Goal: Task Accomplishment & Management: Complete application form

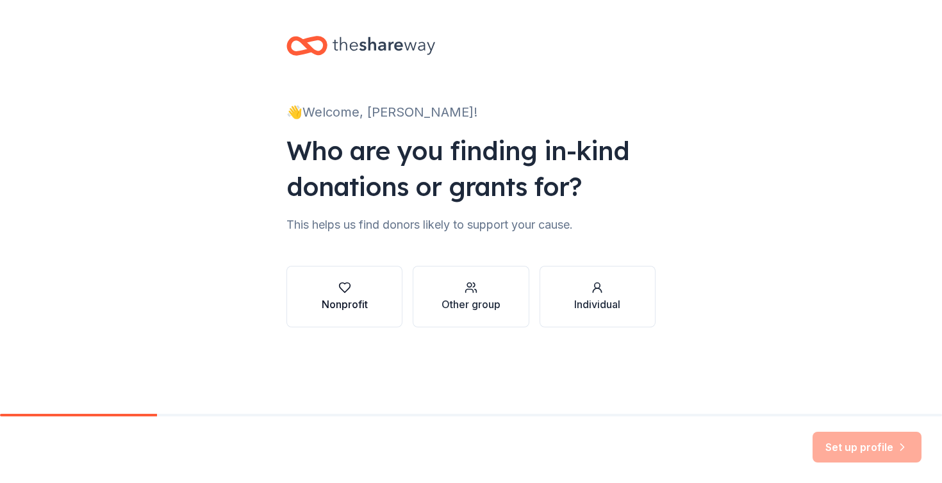
click at [341, 293] on icon "button" at bounding box center [344, 287] width 13 height 13
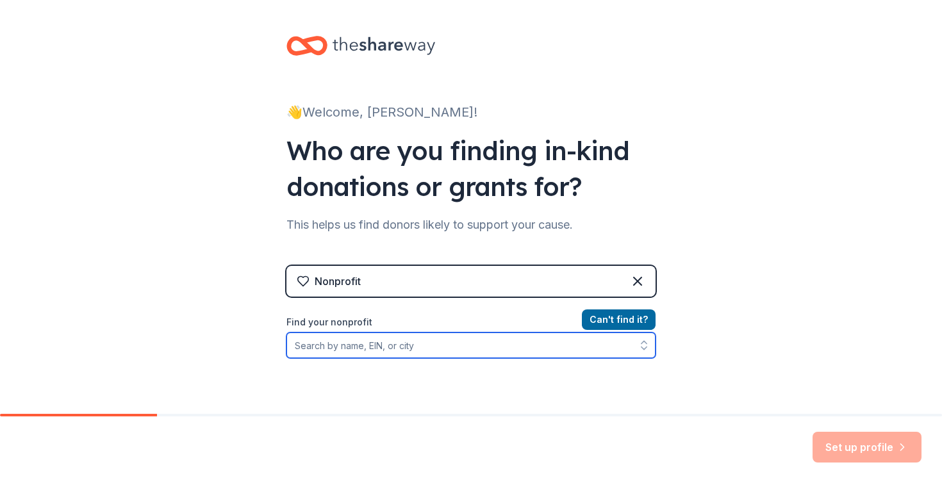
click at [402, 349] on input "Find your nonprofit" at bounding box center [470, 346] width 369 height 26
type input "StevensTHON"
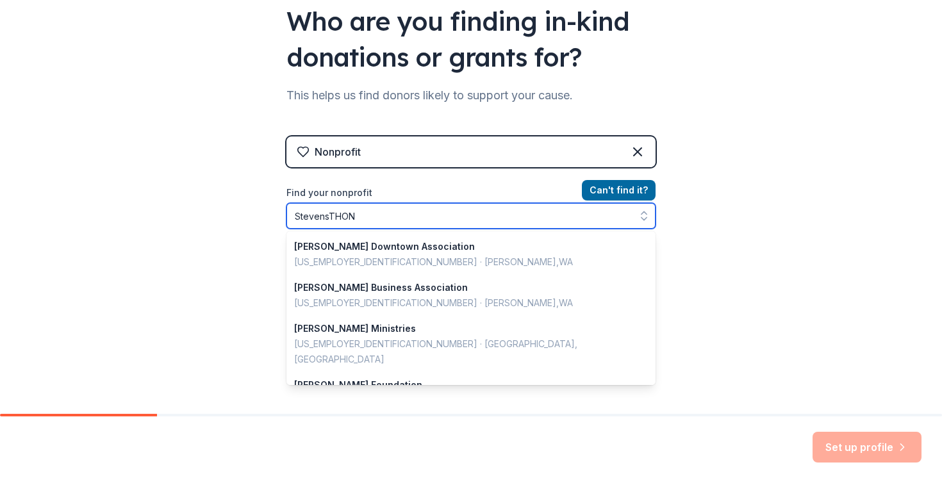
scroll to position [134, 0]
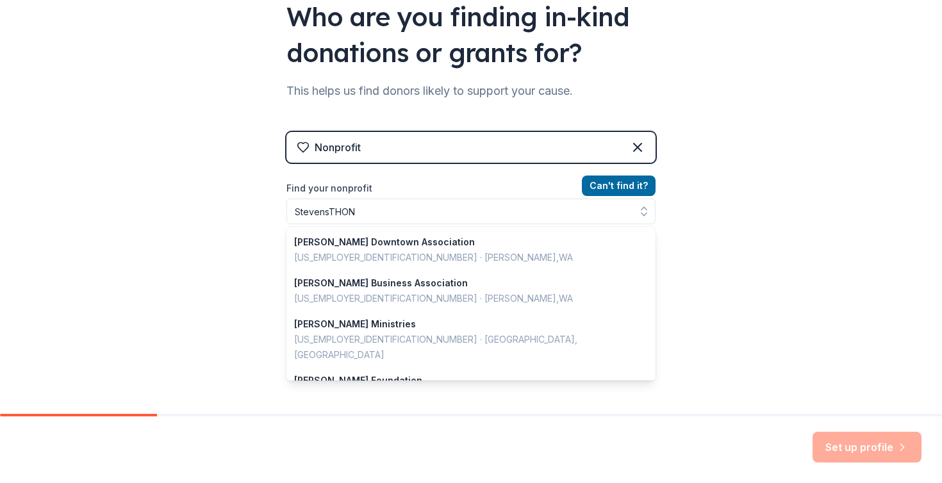
click at [622, 177] on div "Nonprofit Can ' t find it? Find your nonprofit StevensTHON [PERSON_NAME] Downto…" at bounding box center [470, 242] width 369 height 220
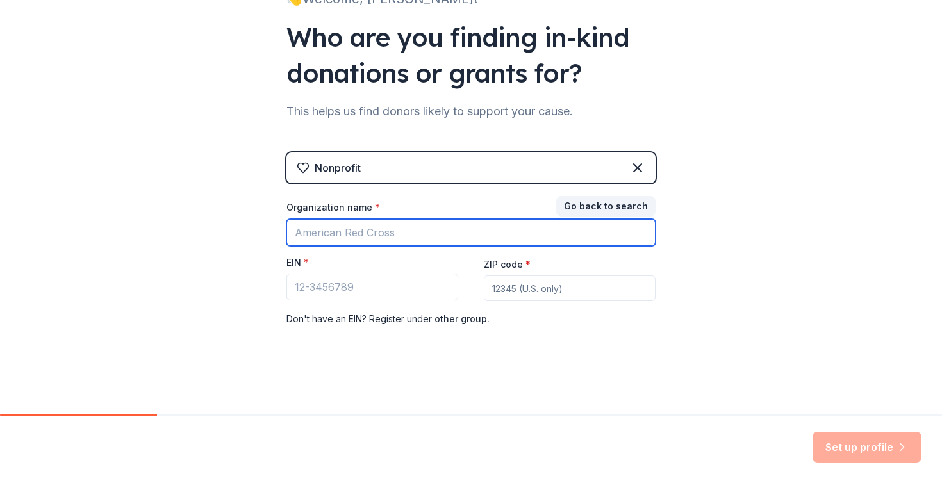
click at [545, 244] on input "Organization name *" at bounding box center [470, 232] width 369 height 27
type input "StevensTHON"
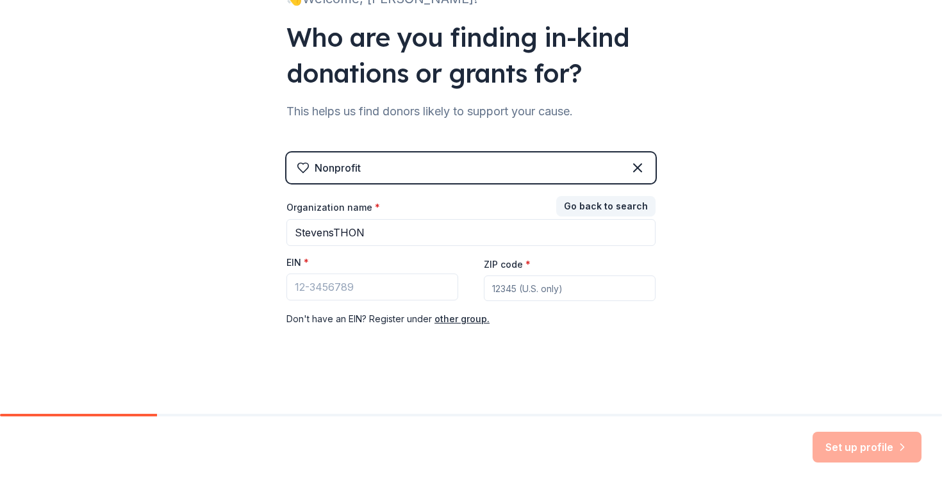
click at [408, 272] on div "EIN *" at bounding box center [372, 265] width 172 height 18
click at [408, 288] on input "EIN *" at bounding box center [372, 287] width 172 height 27
paste input "13-6844298"
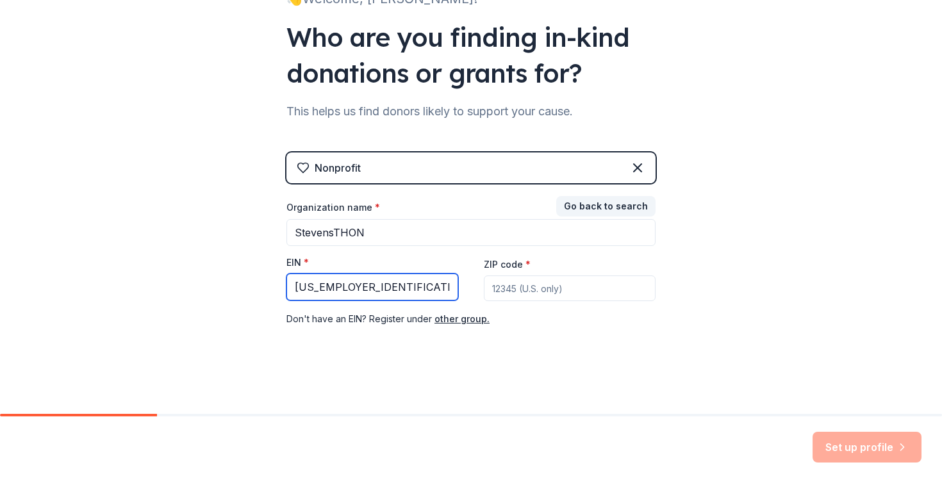
type input "13-6844298"
click at [499, 287] on input "ZIP code *" at bounding box center [570, 289] width 172 height 26
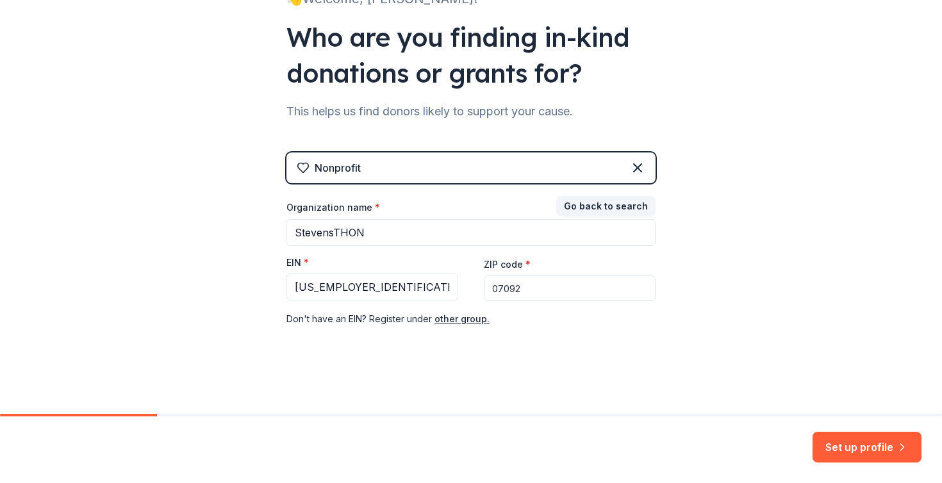
type input "07092"
click at [890, 443] on button "Set up profile" at bounding box center [867, 447] width 109 height 31
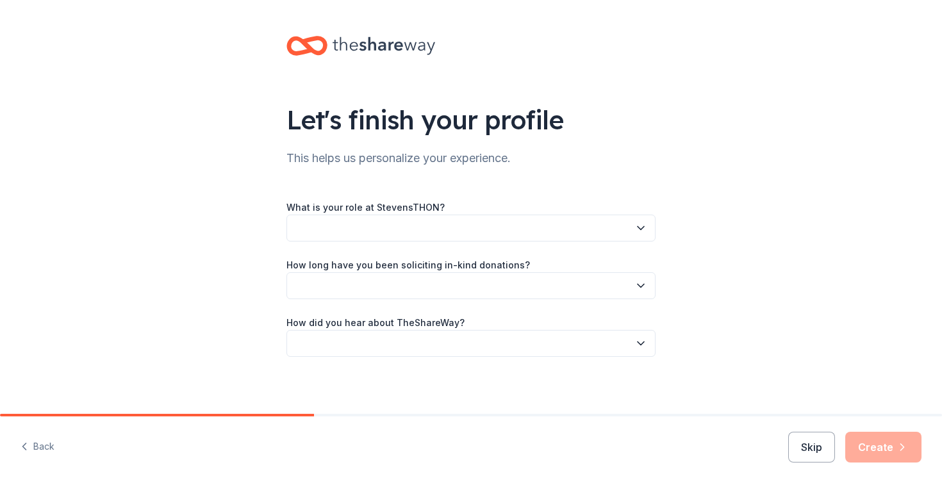
scroll to position [4, 0]
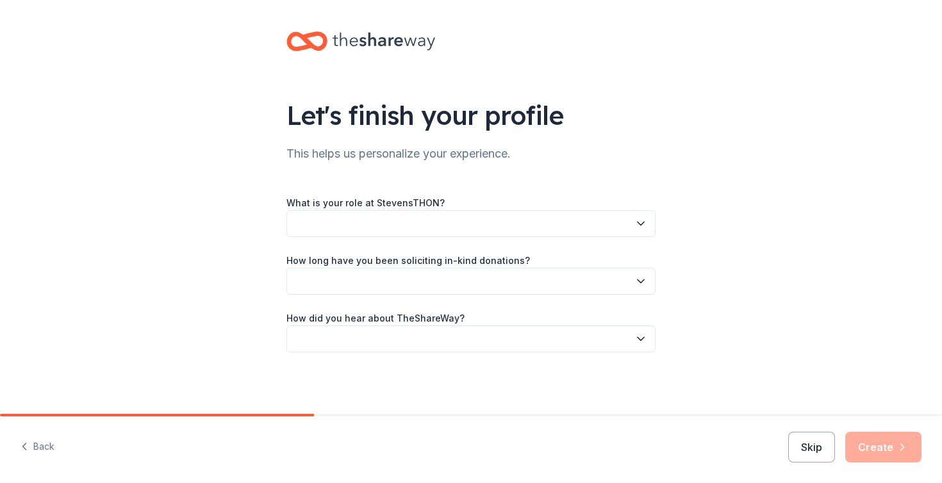
click at [567, 227] on button "button" at bounding box center [470, 223] width 369 height 27
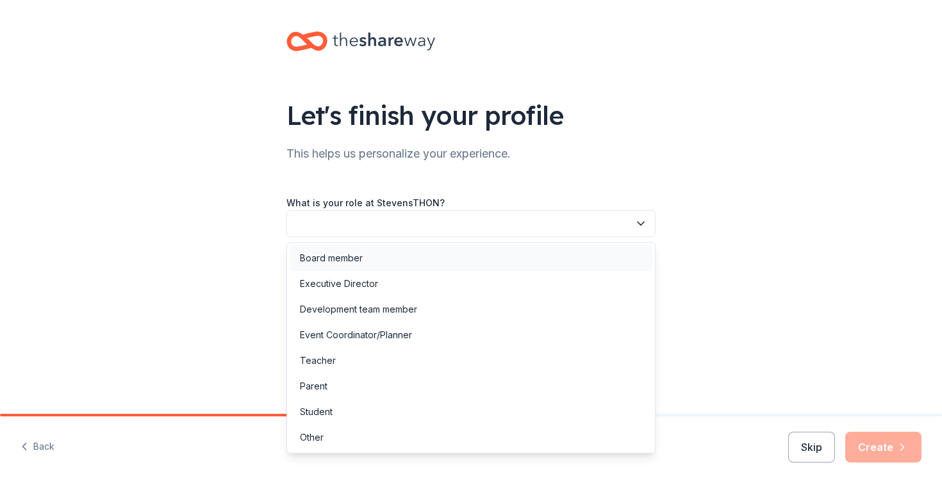
click at [517, 260] on div "Board member" at bounding box center [471, 258] width 363 height 26
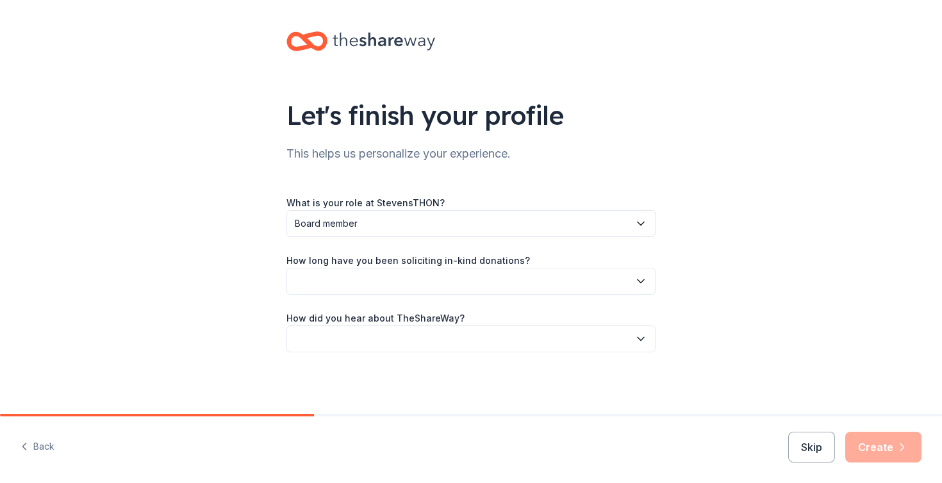
click at [515, 213] on button "Board member" at bounding box center [470, 223] width 369 height 27
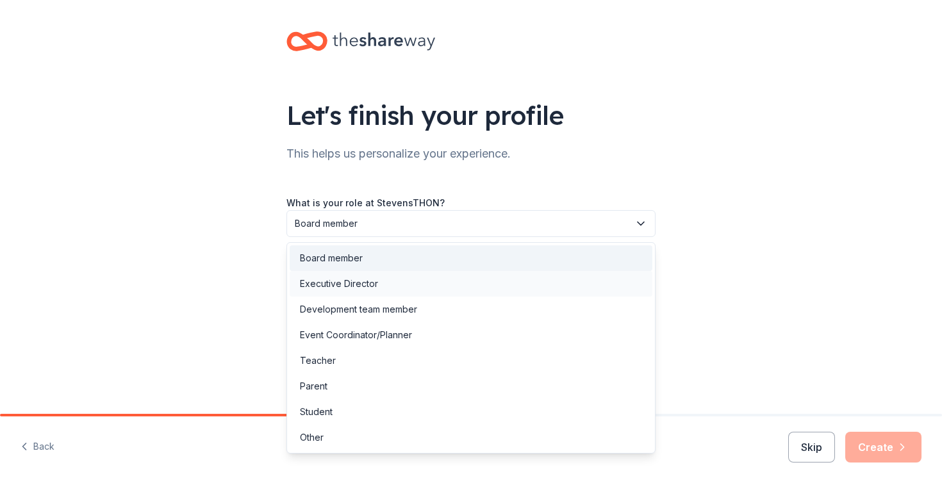
click at [499, 285] on div "Executive Director" at bounding box center [471, 284] width 363 height 26
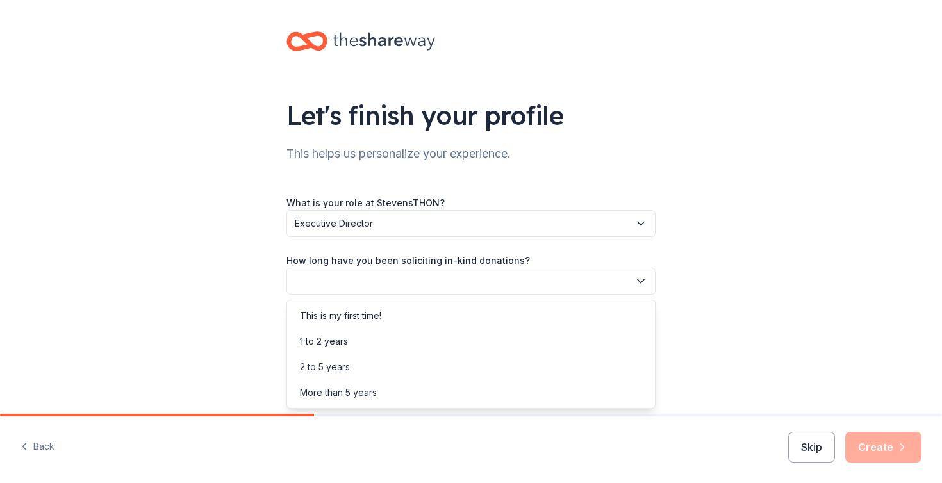
click at [493, 279] on button "button" at bounding box center [470, 281] width 369 height 27
click at [467, 345] on div "1 to 2 years" at bounding box center [471, 342] width 363 height 26
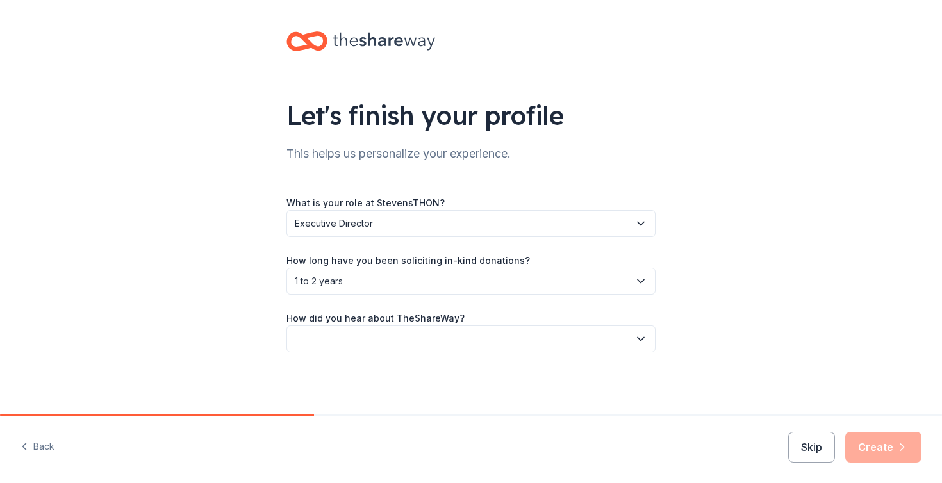
click at [466, 341] on button "button" at bounding box center [470, 339] width 369 height 27
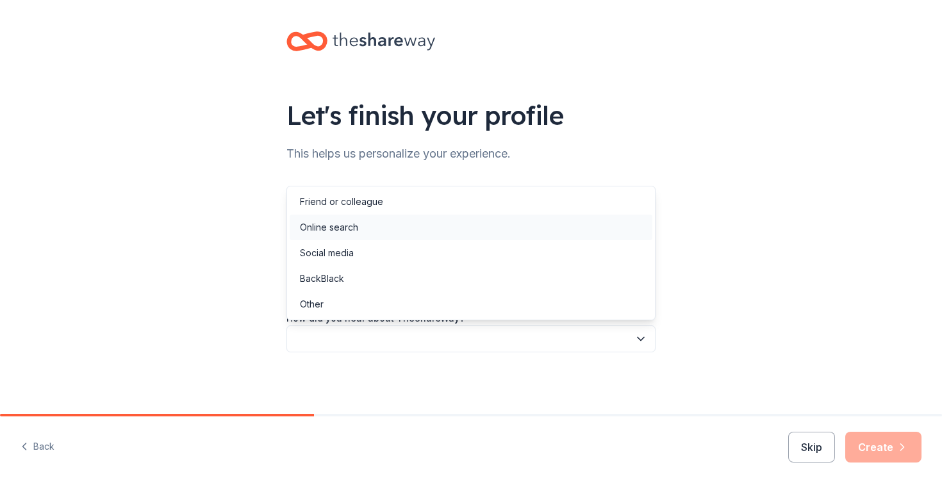
click at [426, 226] on div "Online search" at bounding box center [471, 228] width 363 height 26
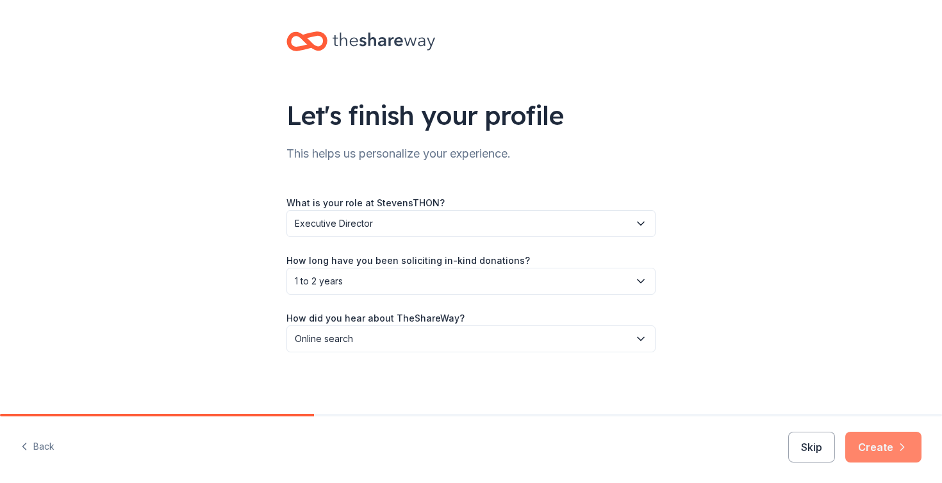
click at [878, 450] on button "Create" at bounding box center [883, 447] width 76 height 31
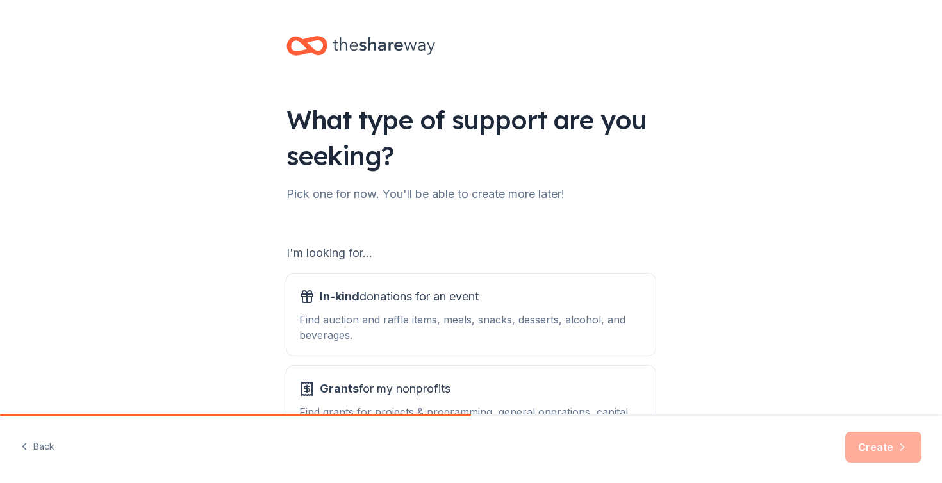
scroll to position [103, 0]
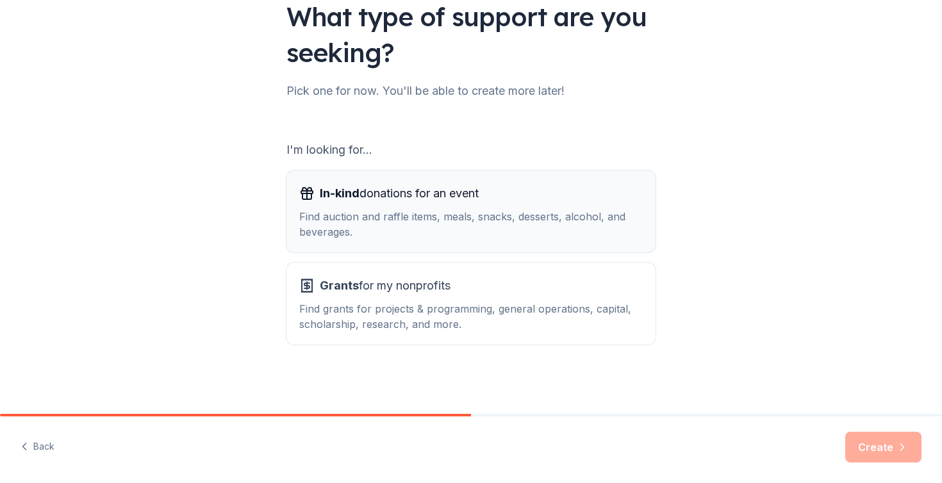
click at [574, 235] on div "Find auction and raffle items, meals, snacks, desserts, alcohol, and beverages." at bounding box center [471, 224] width 344 height 31
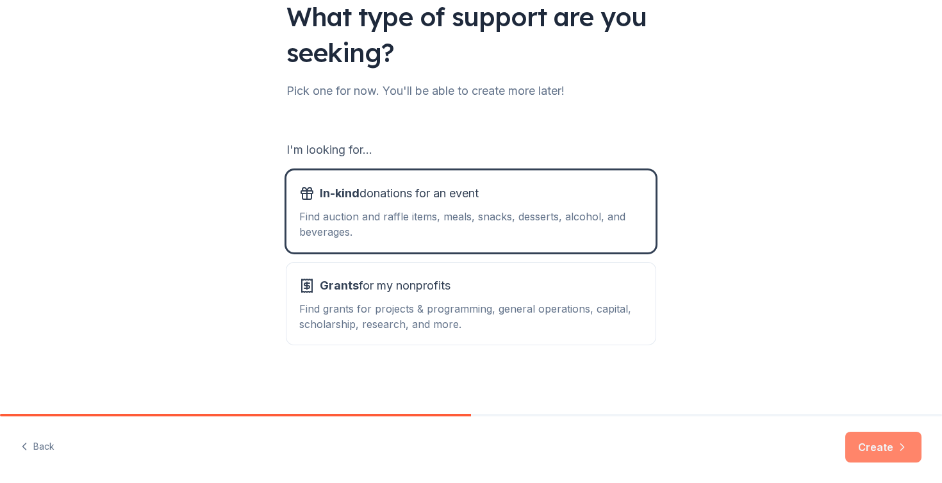
click at [893, 442] on button "Create" at bounding box center [883, 447] width 76 height 31
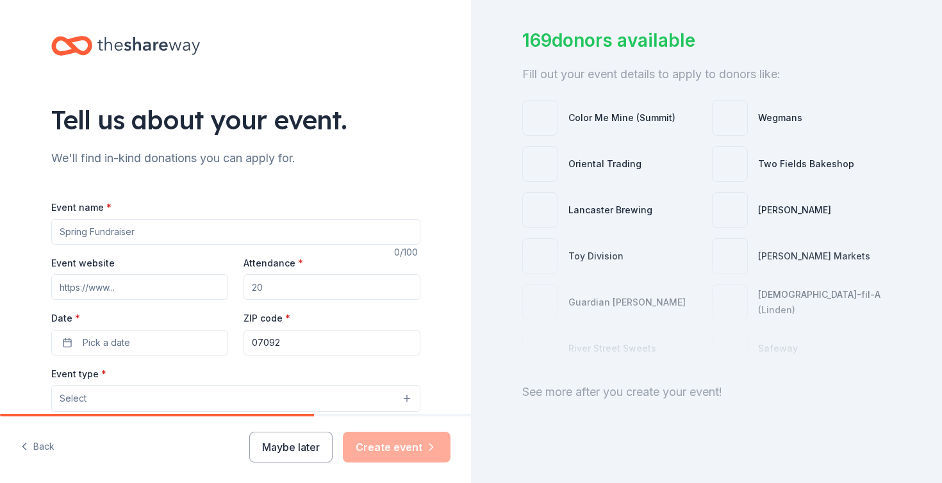
scroll to position [77, 0]
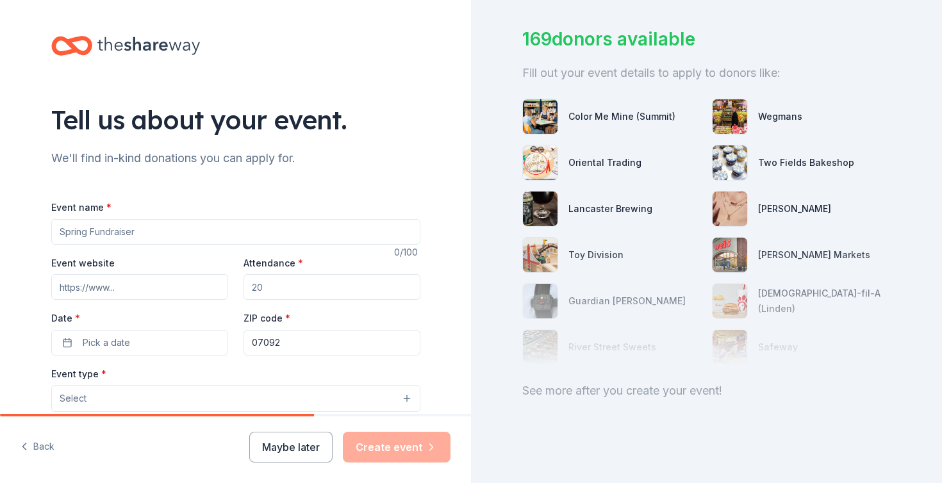
click at [181, 235] on input "Event name *" at bounding box center [235, 232] width 369 height 26
type input "Dance Marathon"
click at [65, 283] on input "Event website" at bounding box center [139, 287] width 177 height 26
paste input "https://www.stevensthon.com/"
type input "https://www.stevensthon.com/"
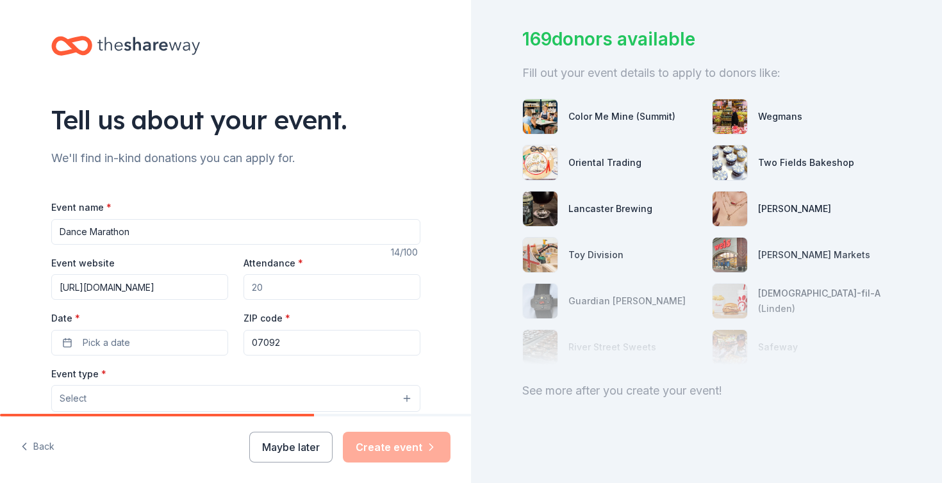
click at [329, 273] on div "Attendance *" at bounding box center [332, 278] width 177 height 46
click at [322, 286] on input "Attendance *" at bounding box center [332, 287] width 177 height 26
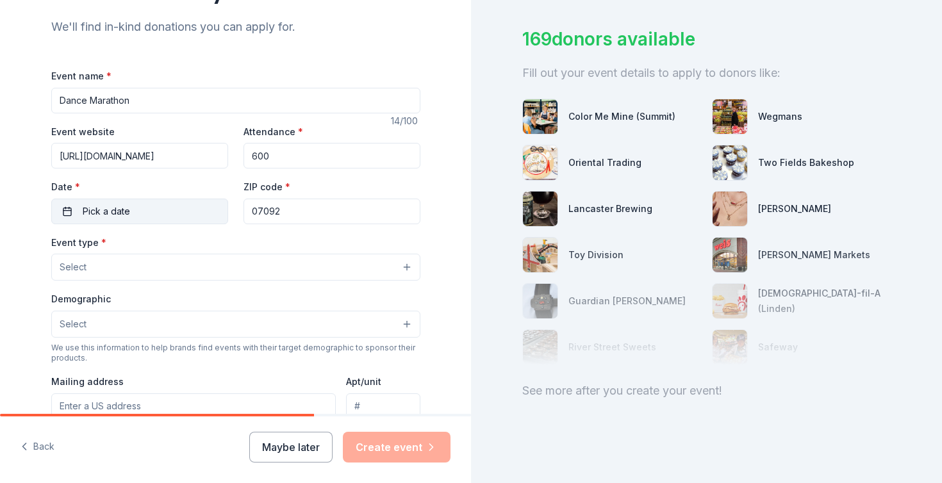
scroll to position [147, 0]
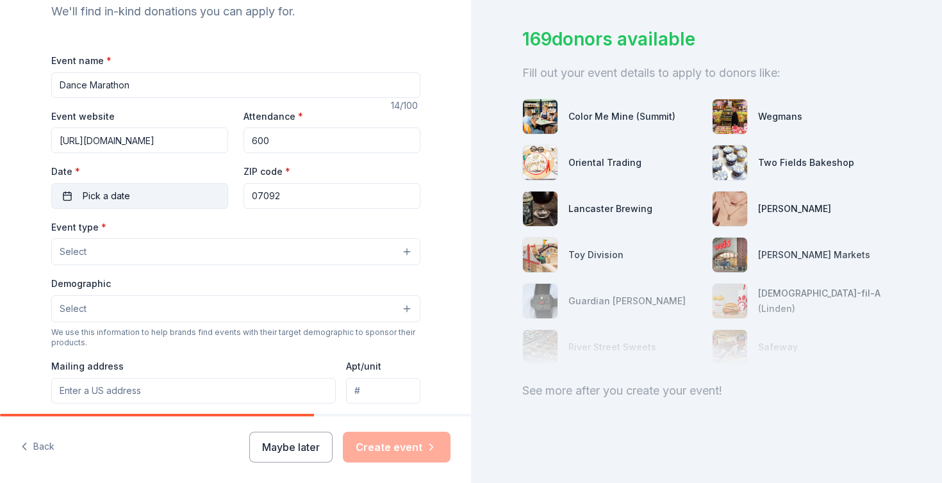
type input "600"
click at [111, 188] on span "Pick a date" at bounding box center [106, 195] width 47 height 15
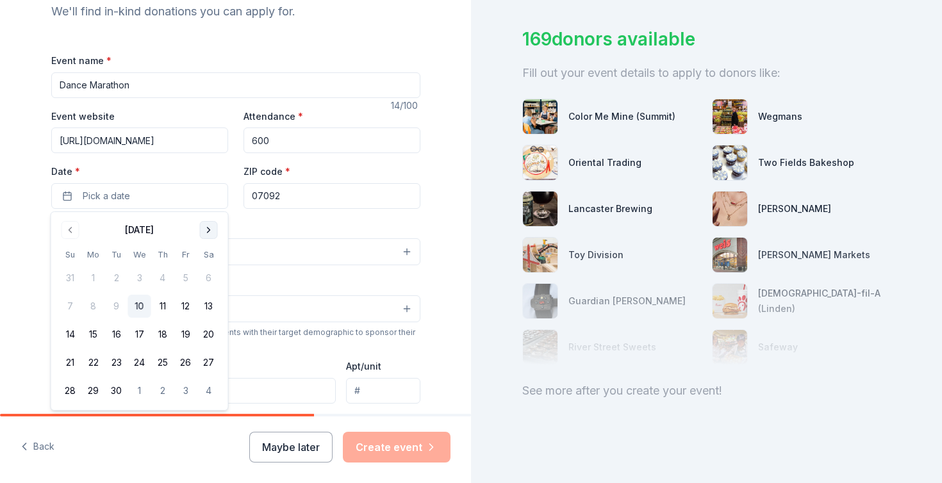
click at [211, 232] on button "Go to next month" at bounding box center [209, 230] width 18 height 18
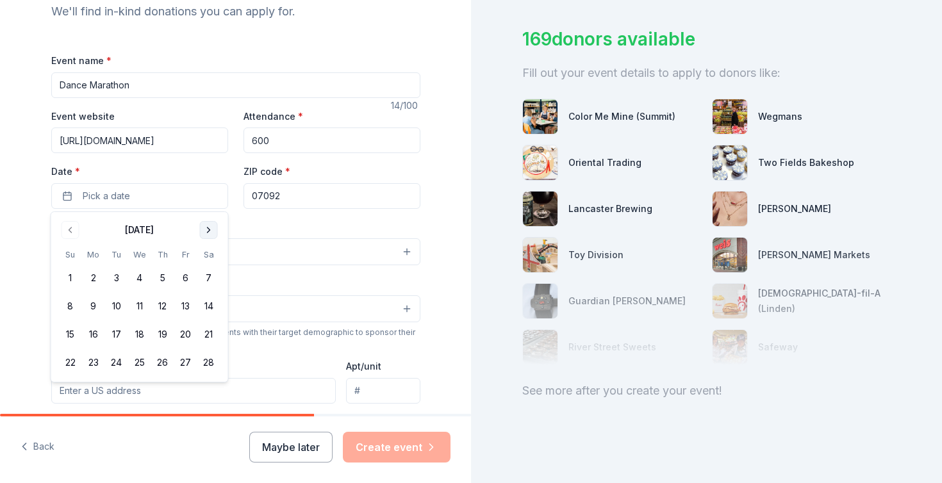
click at [211, 232] on button "Go to next month" at bounding box center [209, 230] width 18 height 18
click at [185, 334] on button "17" at bounding box center [185, 334] width 23 height 23
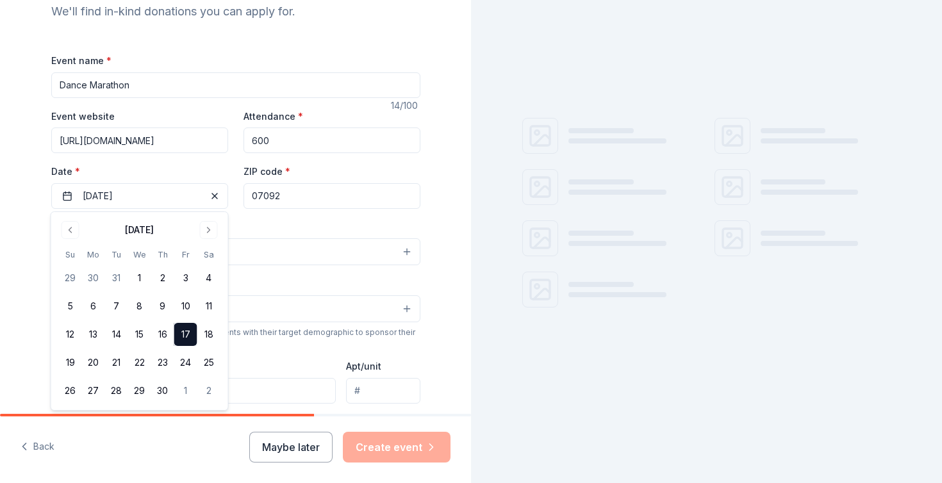
scroll to position [0, 0]
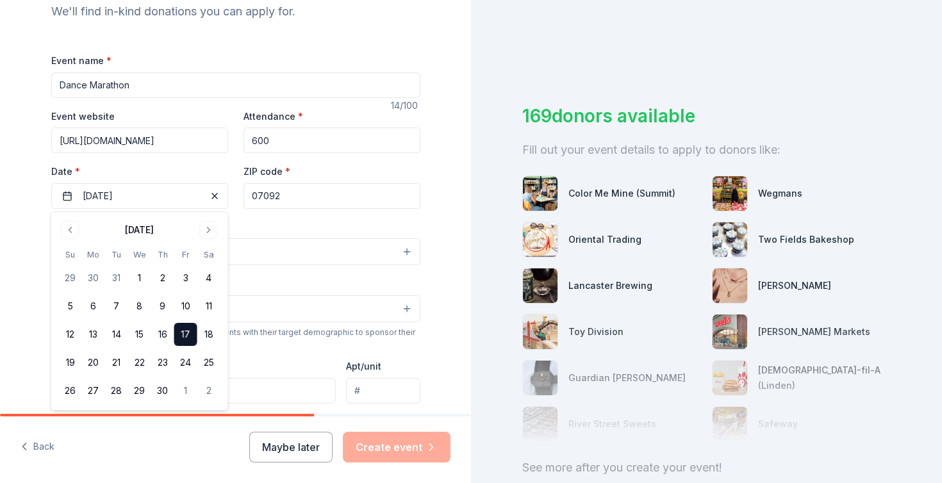
click at [311, 231] on div "Event type * Select" at bounding box center [235, 242] width 369 height 47
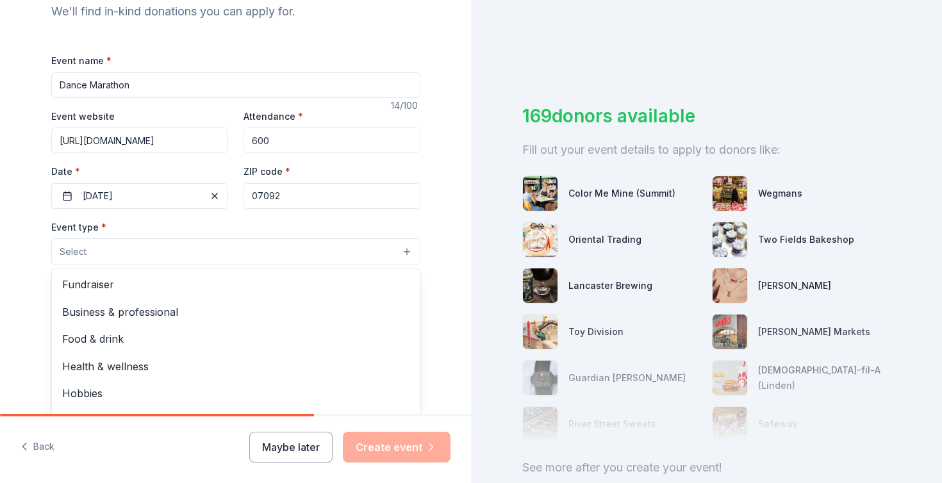
click at [186, 252] on button "Select" at bounding box center [235, 251] width 369 height 27
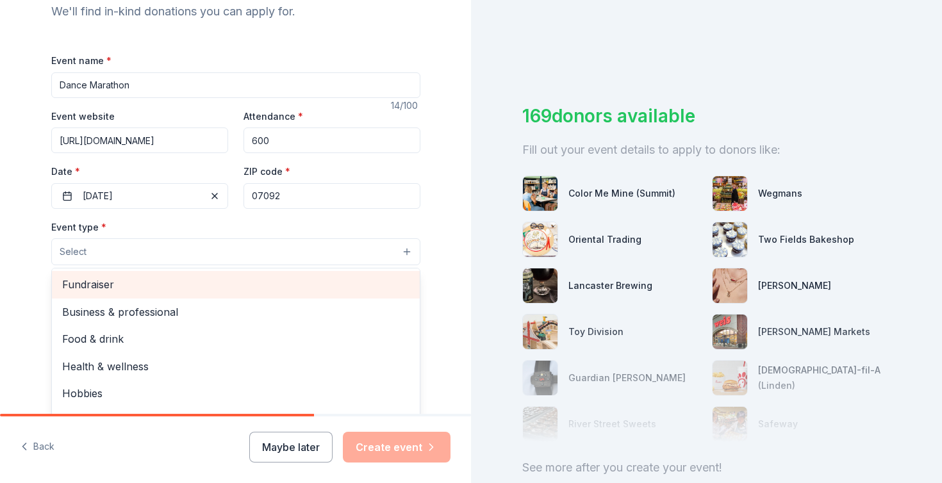
click at [179, 286] on span "Fundraiser" at bounding box center [235, 284] width 347 height 17
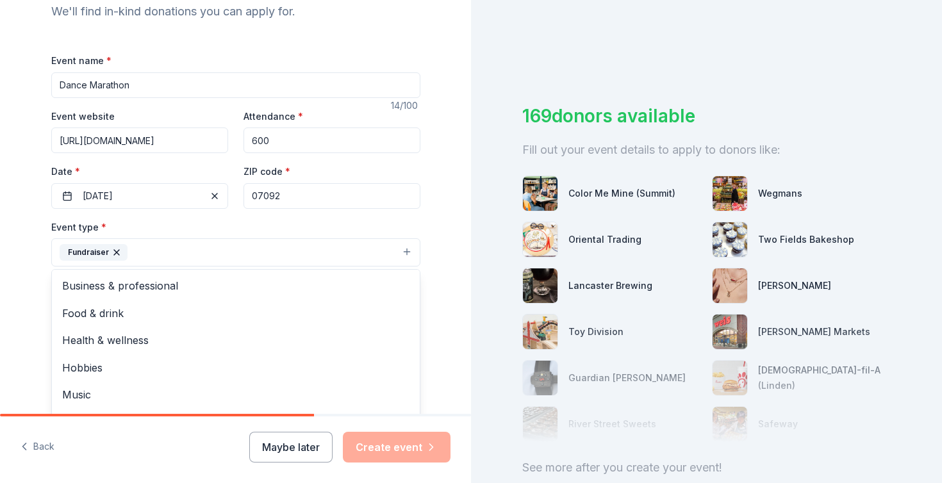
click at [14, 262] on div "Tell us about your event. We'll find in-kind donations you can apply for. Event…" at bounding box center [235, 280] width 471 height 854
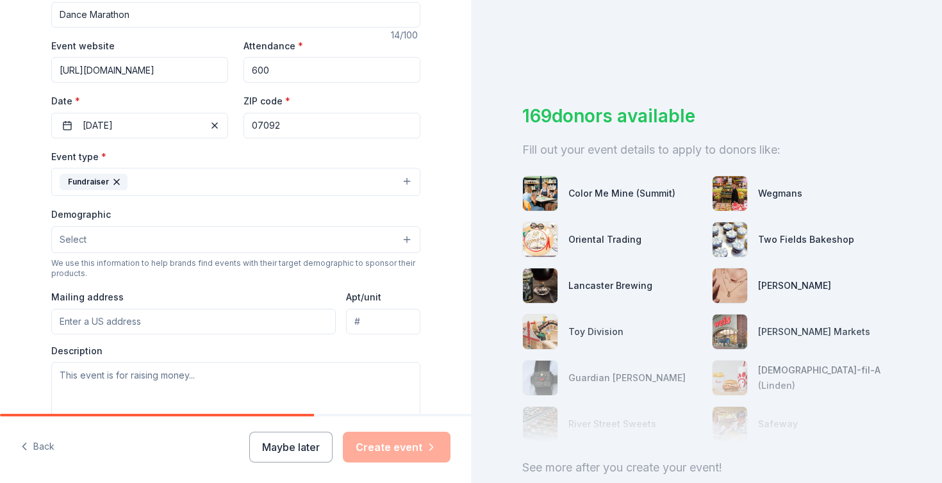
scroll to position [225, 0]
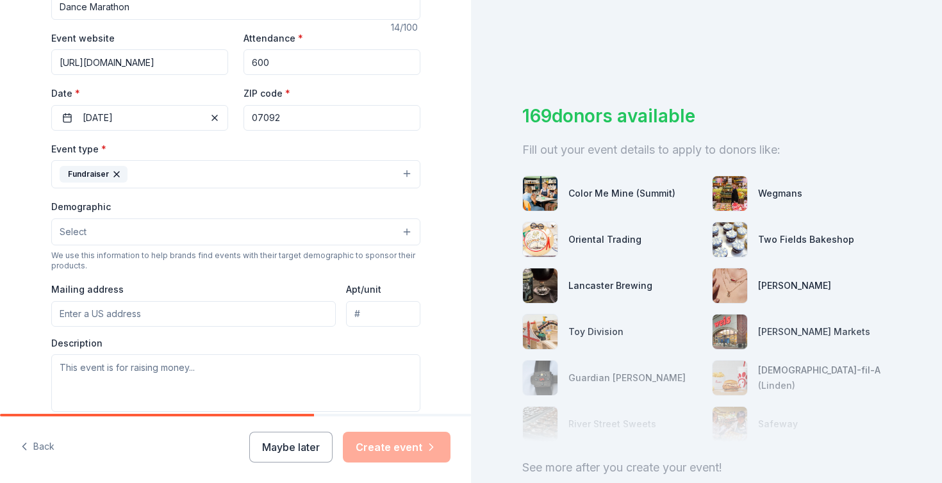
click at [79, 231] on span "Select" at bounding box center [73, 231] width 27 height 15
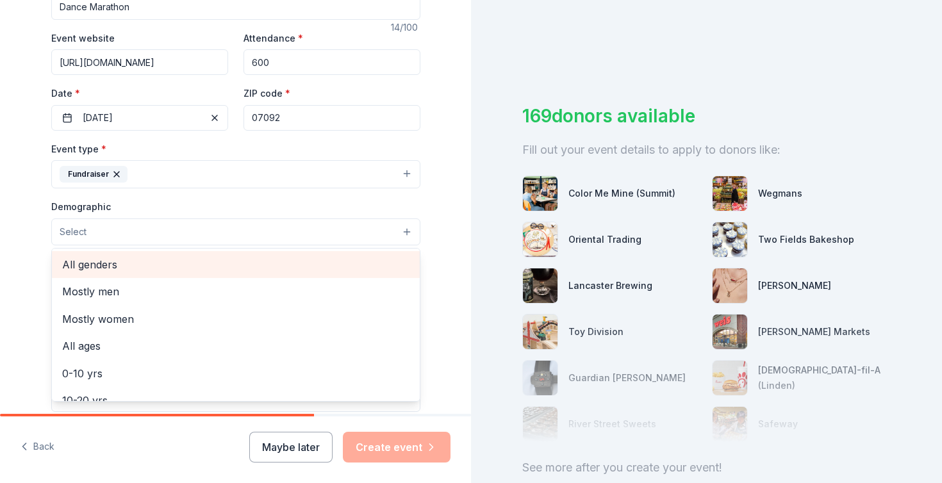
click at [110, 267] on span "All genders" at bounding box center [235, 264] width 347 height 17
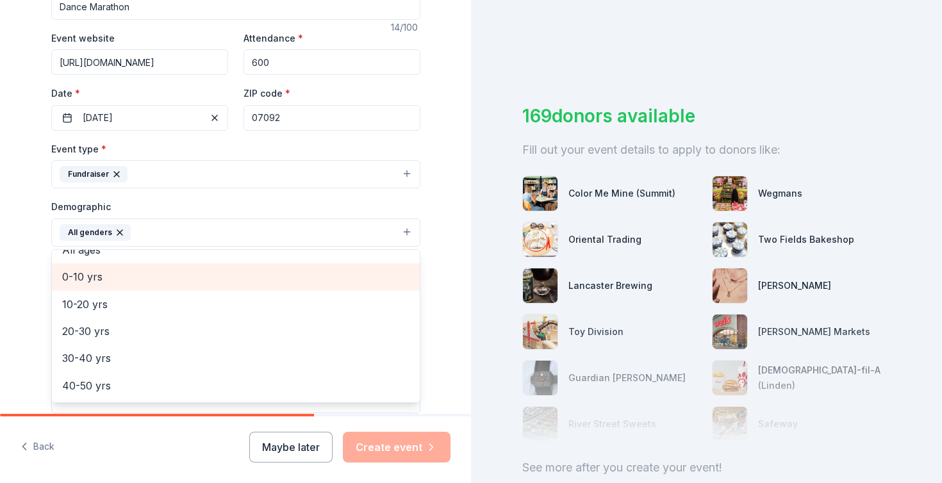
scroll to position [74, 0]
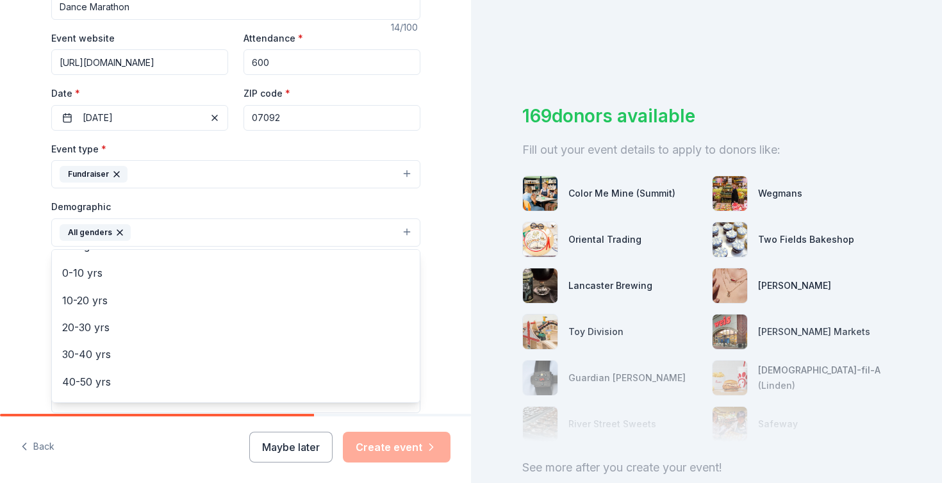
click at [7, 279] on div "Tell us about your event. We'll find in-kind donations you can apply for. Event…" at bounding box center [235, 203] width 471 height 856
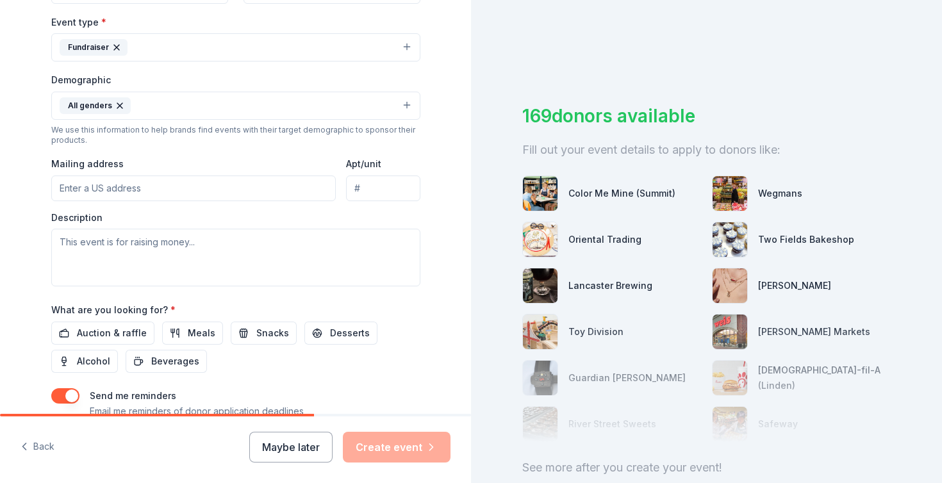
scroll to position [360, 0]
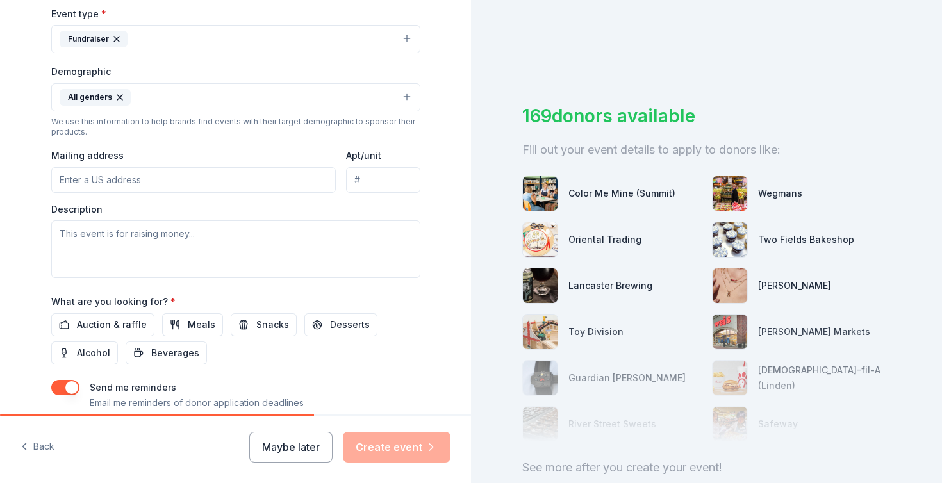
click at [135, 179] on input "Mailing address" at bounding box center [193, 180] width 285 height 26
type input "733 Jefferson Street, Hoboken, NJ, 07030"
click at [379, 170] on input "Apt/unit" at bounding box center [383, 180] width 74 height 26
type input "10"
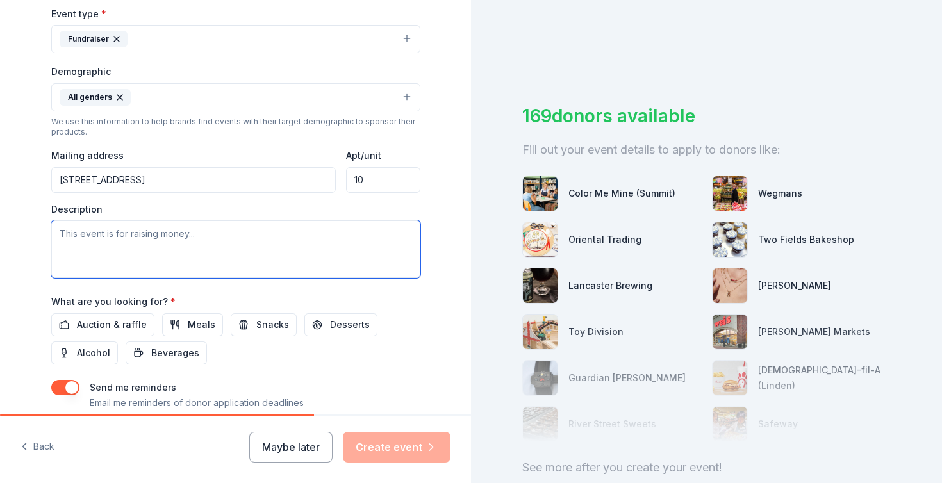
click at [195, 247] on textarea at bounding box center [235, 249] width 369 height 58
paste textarea "StevensTHON is a student-run philanthropic movement that works year-round to ra…"
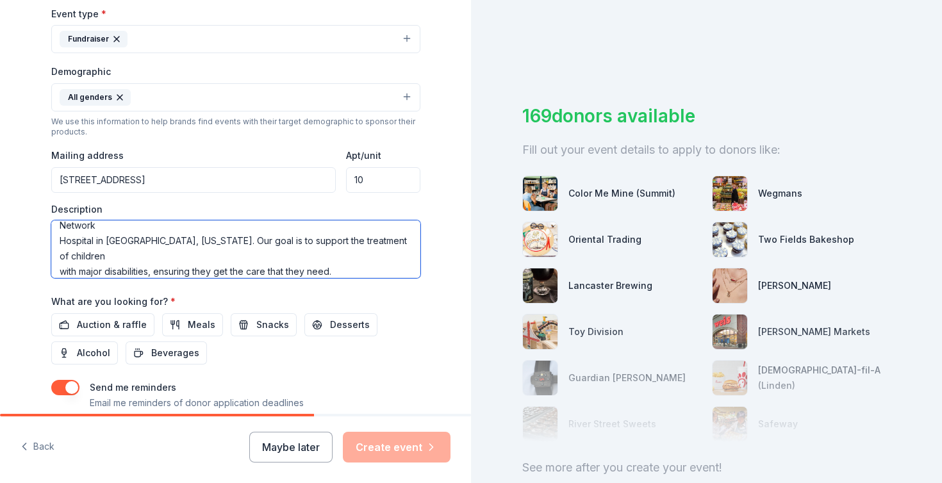
scroll to position [46, 0]
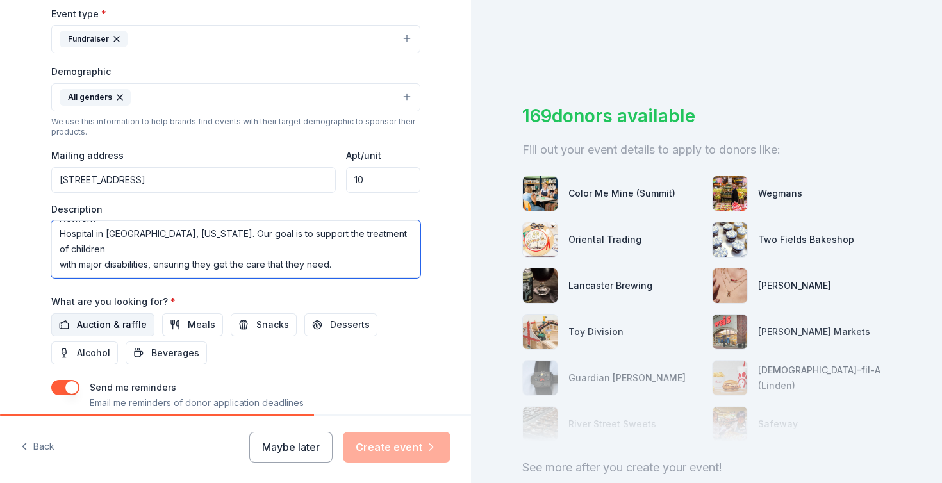
type textarea "StevensTHON is a student-run philanthropic movement that works year-round to ra…"
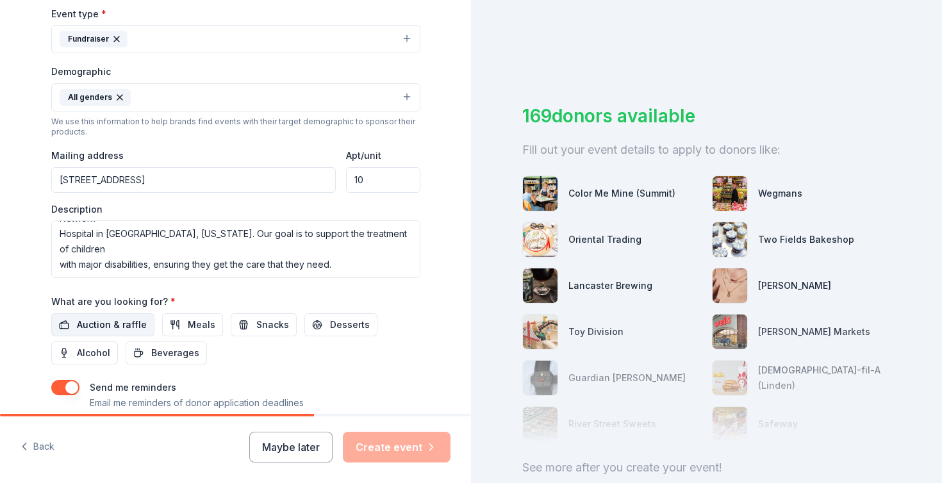
click at [126, 319] on span "Auction & raffle" at bounding box center [112, 324] width 70 height 15
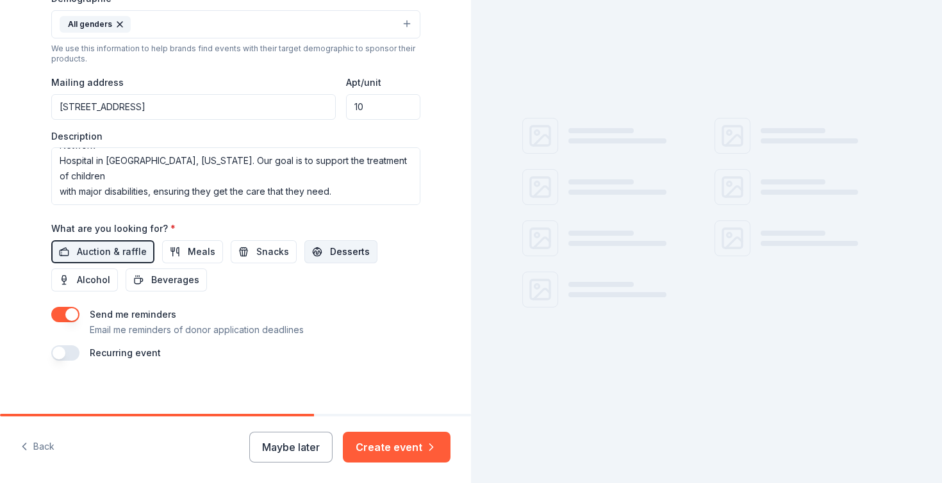
scroll to position [442, 0]
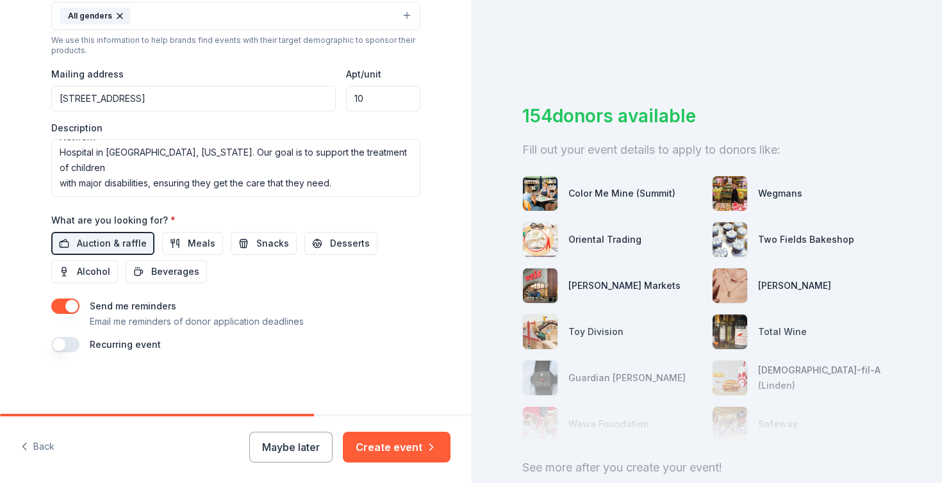
click at [73, 308] on button "button" at bounding box center [65, 306] width 28 height 15
click at [403, 441] on button "Create event" at bounding box center [397, 447] width 108 height 31
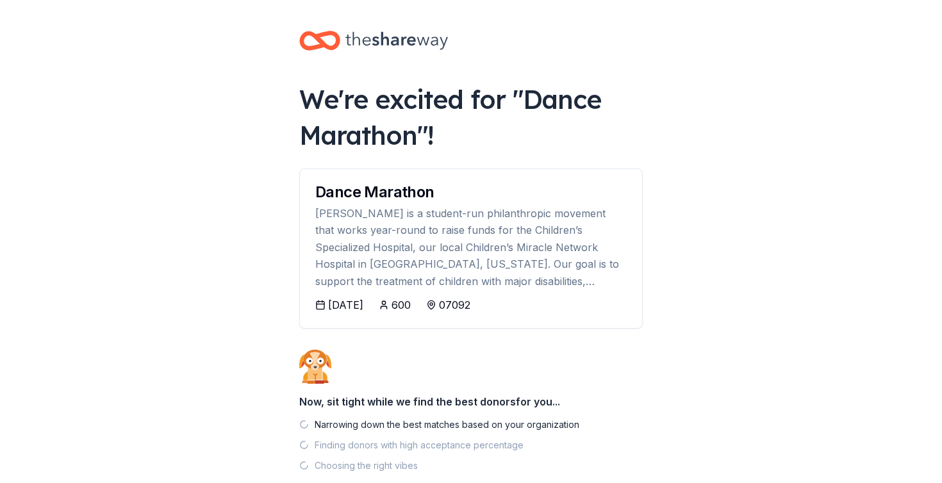
scroll to position [75, 0]
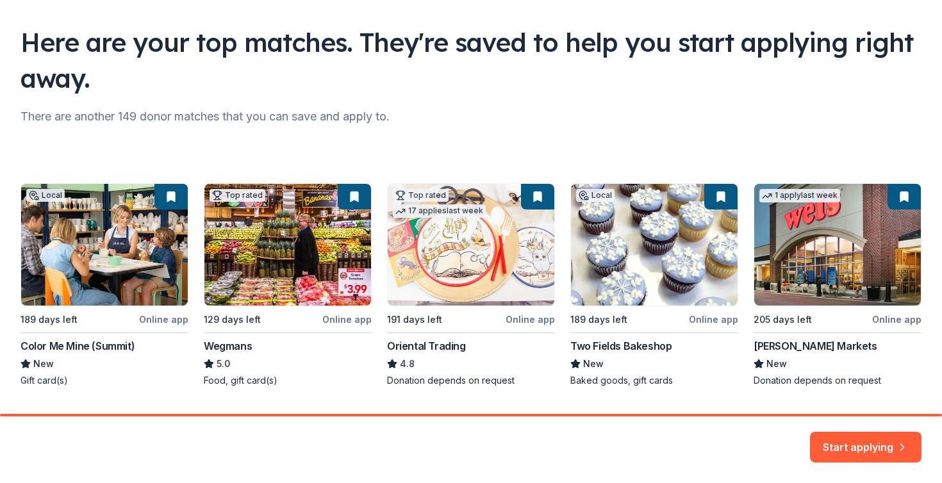
scroll to position [112, 0]
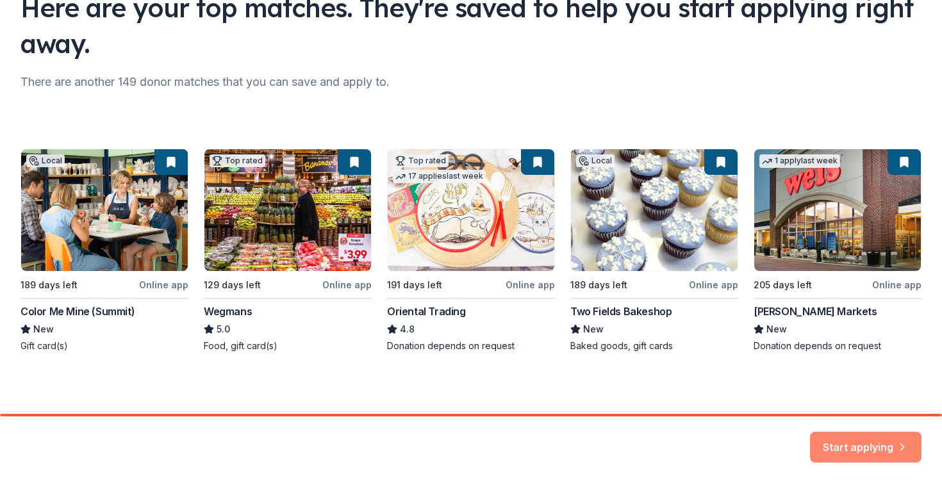
click at [862, 450] on button "Start applying" at bounding box center [866, 439] width 112 height 31
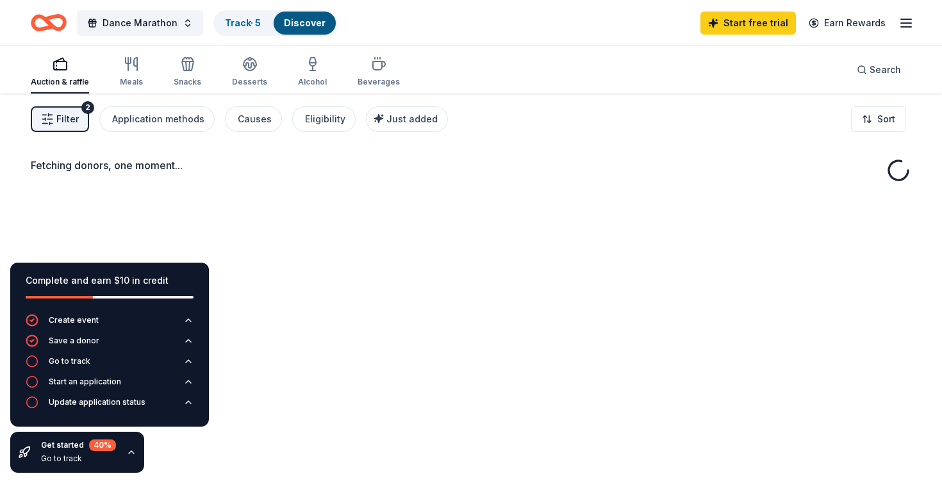
click at [770, 146] on div "Fetching donors, one moment..." at bounding box center [471, 335] width 942 height 483
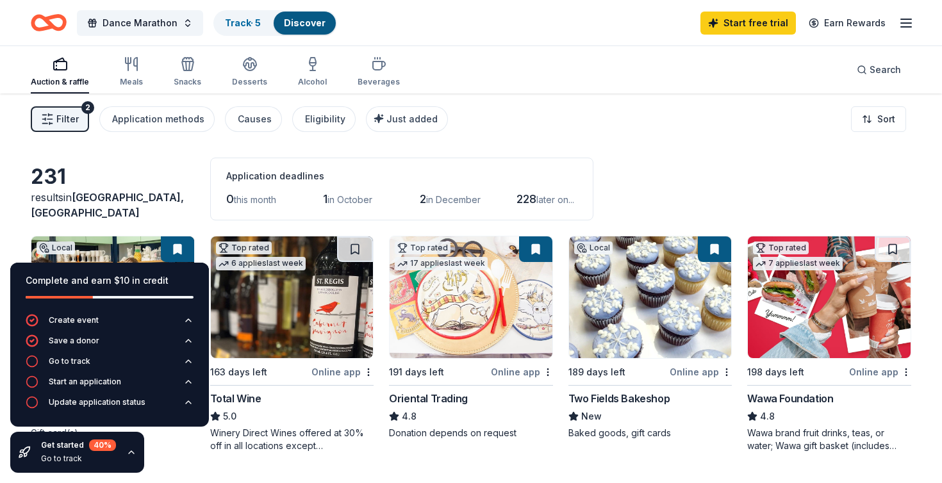
click at [134, 451] on icon "button" at bounding box center [131, 452] width 10 height 10
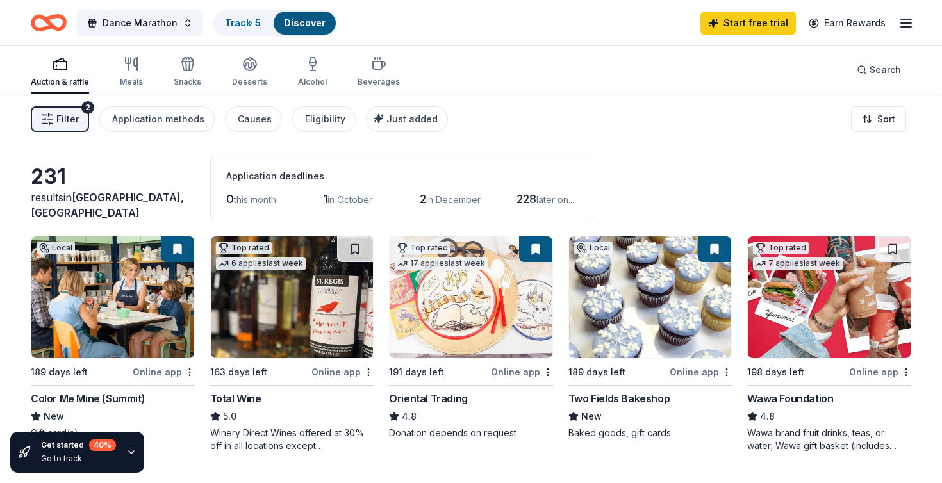
click at [610, 113] on div "Filter 2 Application methods Causes Eligibility Just added Sort" at bounding box center [471, 119] width 942 height 51
click at [907, 28] on icon "button" at bounding box center [906, 22] width 15 height 15
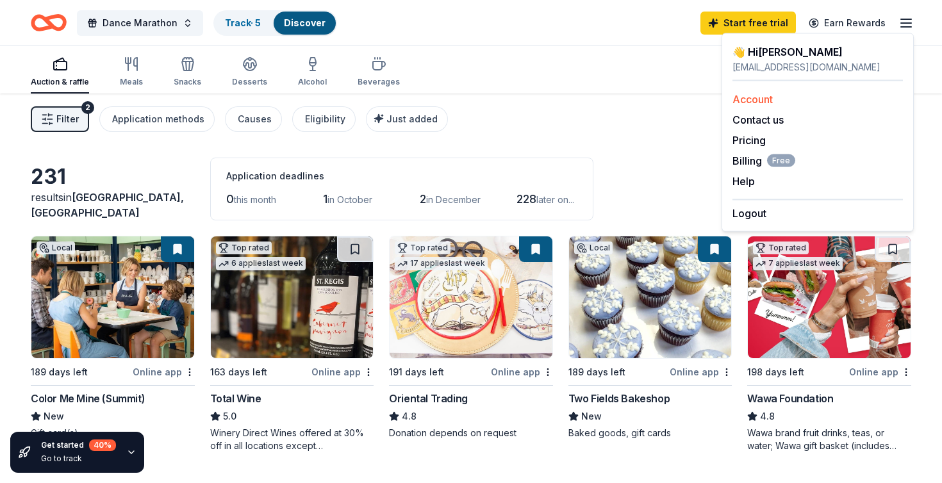
click at [760, 98] on link "Account" at bounding box center [753, 99] width 40 height 13
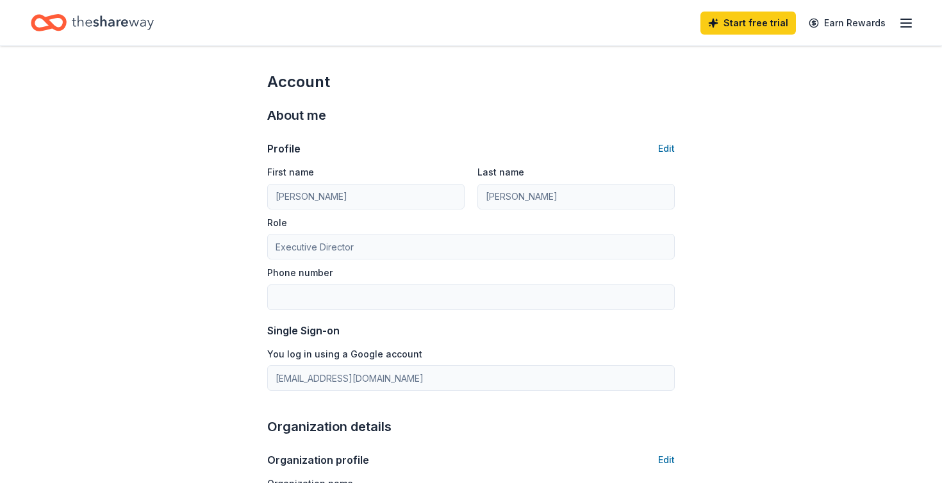
click at [907, 25] on icon "button" at bounding box center [906, 22] width 15 height 15
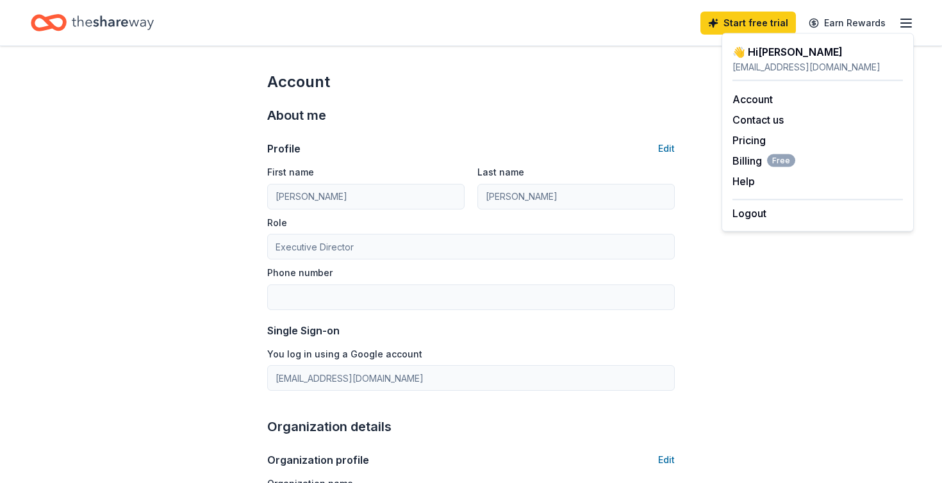
click at [766, 56] on div "👋 Hi Lucy" at bounding box center [818, 51] width 170 height 15
click at [758, 100] on link "Account" at bounding box center [753, 99] width 40 height 13
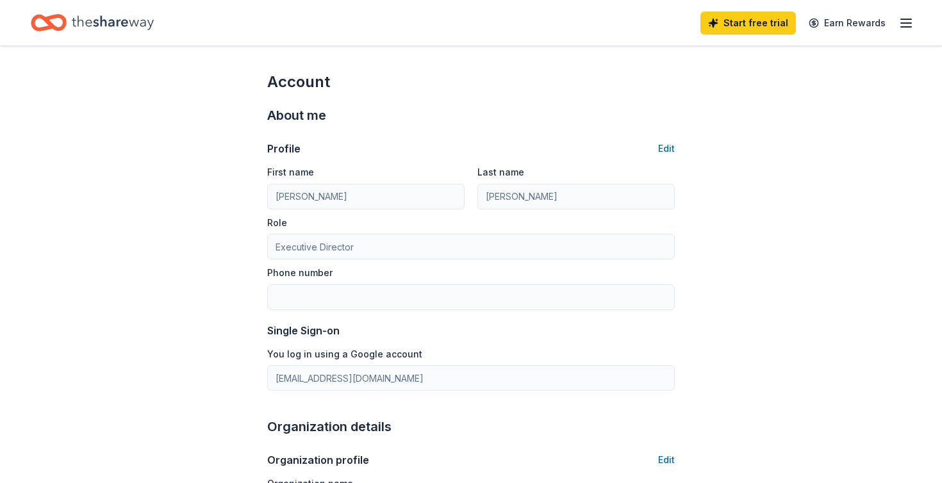
click at [909, 28] on icon "button" at bounding box center [906, 22] width 15 height 15
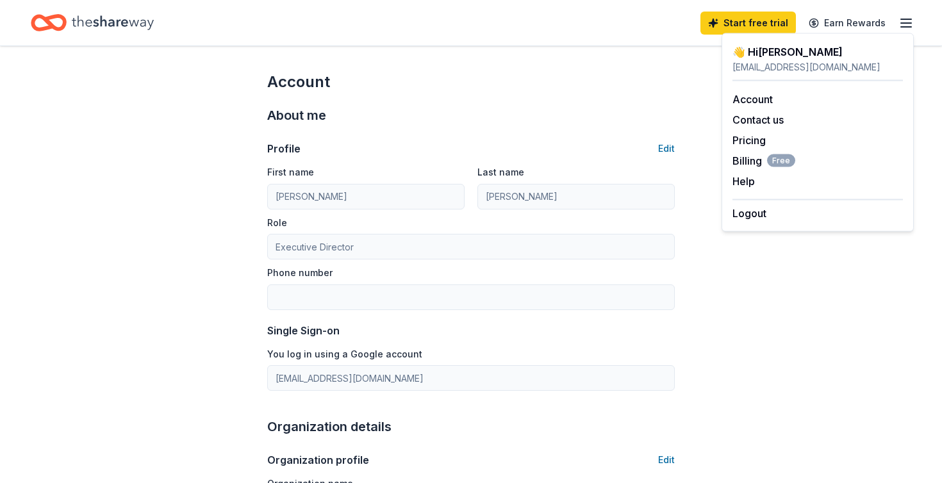
click at [771, 218] on div "Logout" at bounding box center [818, 210] width 170 height 22
